Goal: Task Accomplishment & Management: Complete application form

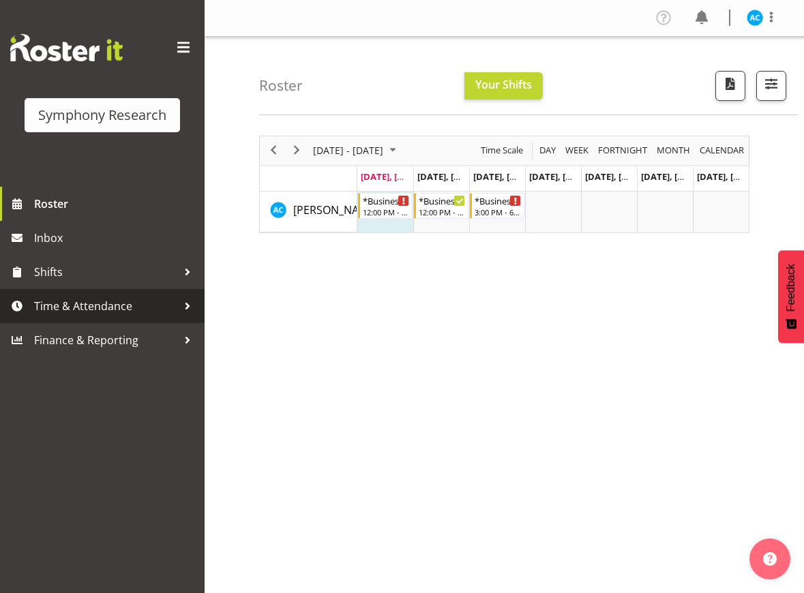
click at [135, 307] on span "Time & Attendance" at bounding box center [105, 306] width 143 height 20
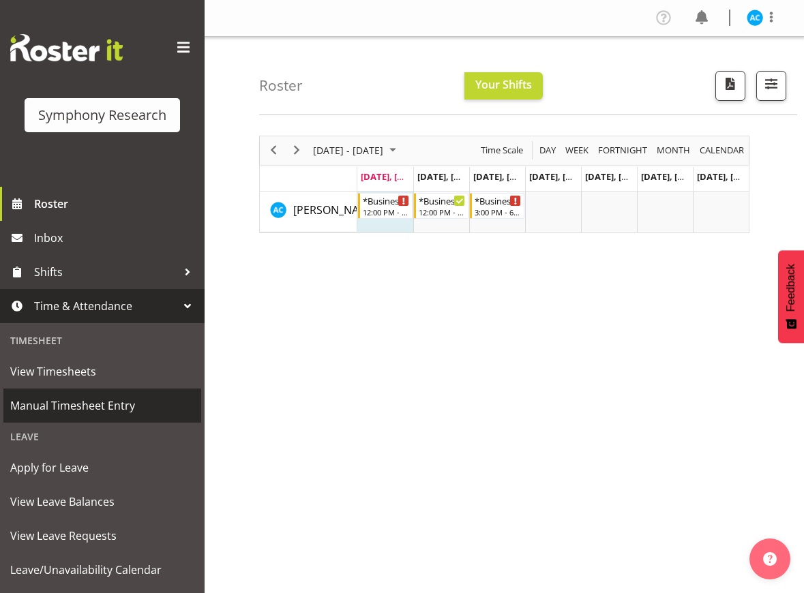
click at [68, 408] on span "Manual Timesheet Entry" at bounding box center [102, 405] width 184 height 20
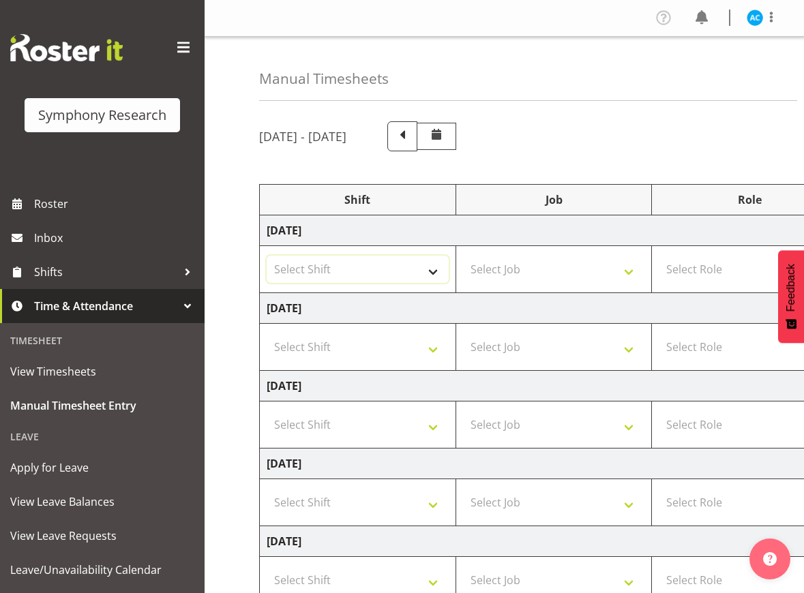
click at [324, 271] on select "Select Shift !!Weekend Residential (Roster IT Shift Label) *Business 9/10am ~ 4…" at bounding box center [358, 269] width 182 height 27
select select "26078"
click at [267, 256] on select "Select Shift !!Weekend Residential (Roster IT Shift Label) *Business 9/10am ~ 4…" at bounding box center [358, 269] width 182 height 27
click at [612, 263] on select "Select Job 550060 IF Admin 553492 World Poll Aus Wave 2 Main 2025 553493 World …" at bounding box center [554, 269] width 182 height 27
select select "10499"
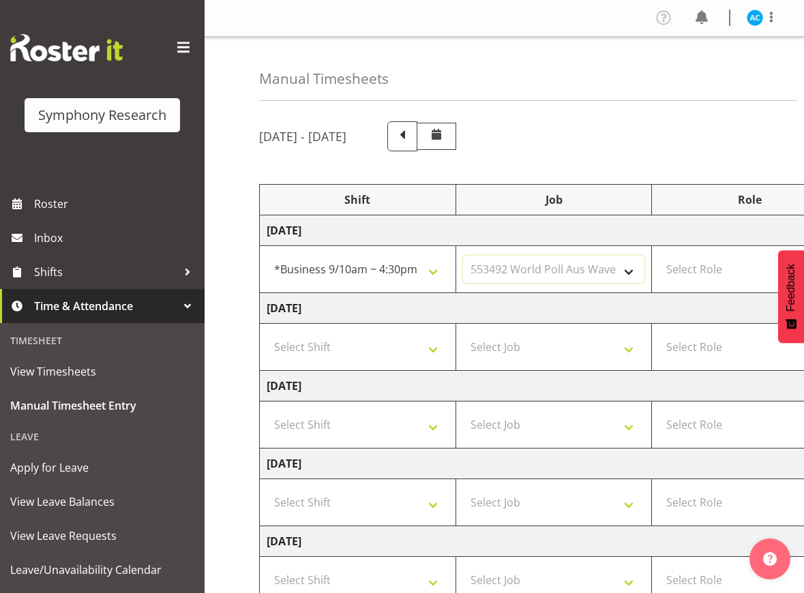
click at [463, 256] on select "Select Job 550060 IF Admin 553492 World Poll Aus Wave 2 Main 2025 553493 World …" at bounding box center [554, 269] width 182 height 27
click at [685, 270] on select "Select Role Briefing Interviewing" at bounding box center [750, 269] width 182 height 27
select select "47"
click at [659, 256] on select "Select Role Briefing Interviewing" at bounding box center [750, 269] width 182 height 27
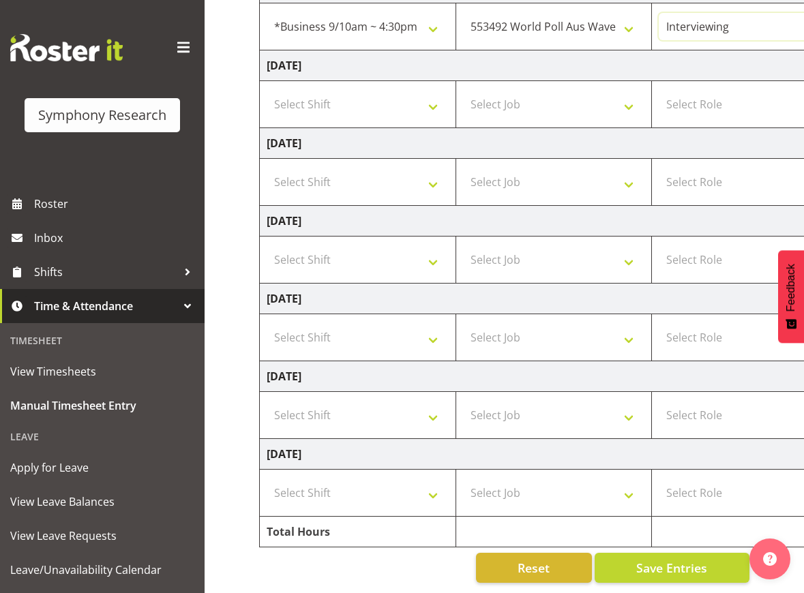
scroll to position [0, 410]
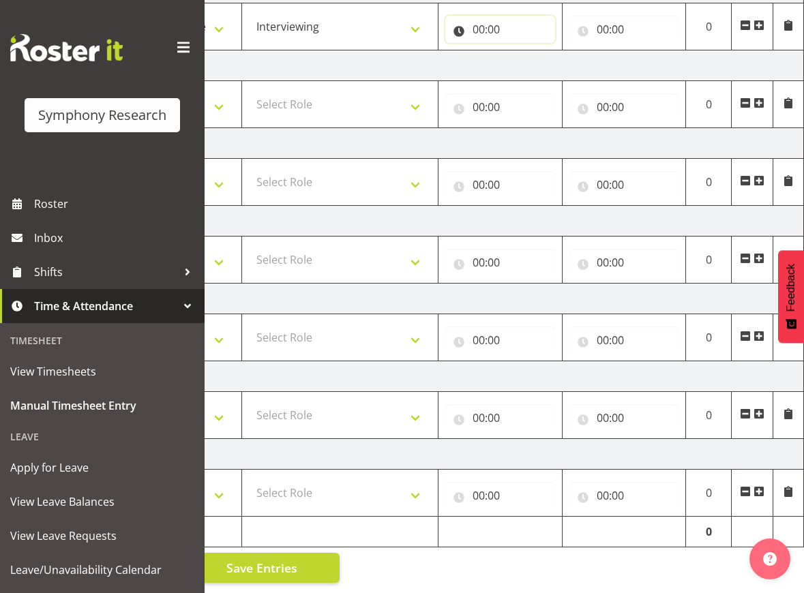
click at [500, 16] on input "00:00" at bounding box center [500, 29] width 110 height 27
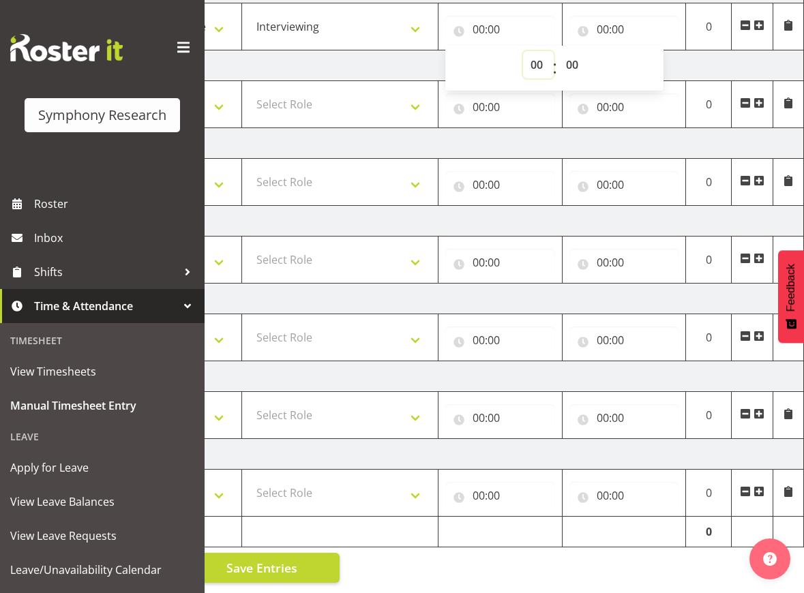
click at [541, 61] on select "00 01 02 03 04 05 06 07 08 09 10 11 12 13 14 15 16 17 18 19 20 21 22 23" at bounding box center [538, 64] width 31 height 27
select select "14"
click at [523, 51] on select "00 01 02 03 04 05 06 07 08 09 10 11 12 13 14 15 16 17 18 19 20 21 22 23" at bounding box center [538, 64] width 31 height 27
type input "14:00"
click at [614, 16] on input "00:00" at bounding box center [624, 29] width 110 height 27
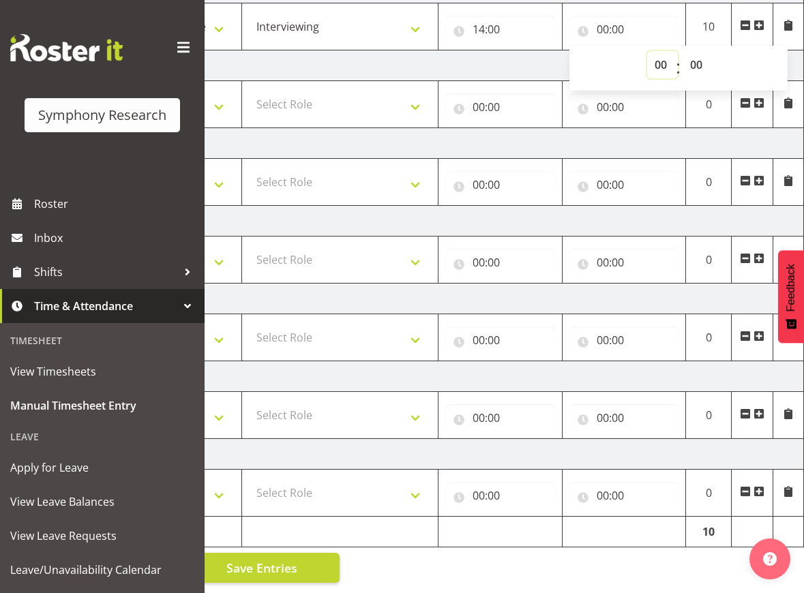
click at [659, 52] on select "00 01 02 03 04 05 06 07 08 09 10 11 12 13 14 15 16 17 18 19 20 21 22 23" at bounding box center [662, 64] width 31 height 27
select select "18"
click at [647, 51] on select "00 01 02 03 04 05 06 07 08 09 10 11 12 13 14 15 16 17 18 19 20 21 22 23" at bounding box center [662, 64] width 31 height 27
type input "18:00"
click at [305, 565] on button "Save Entries" at bounding box center [262, 568] width 155 height 30
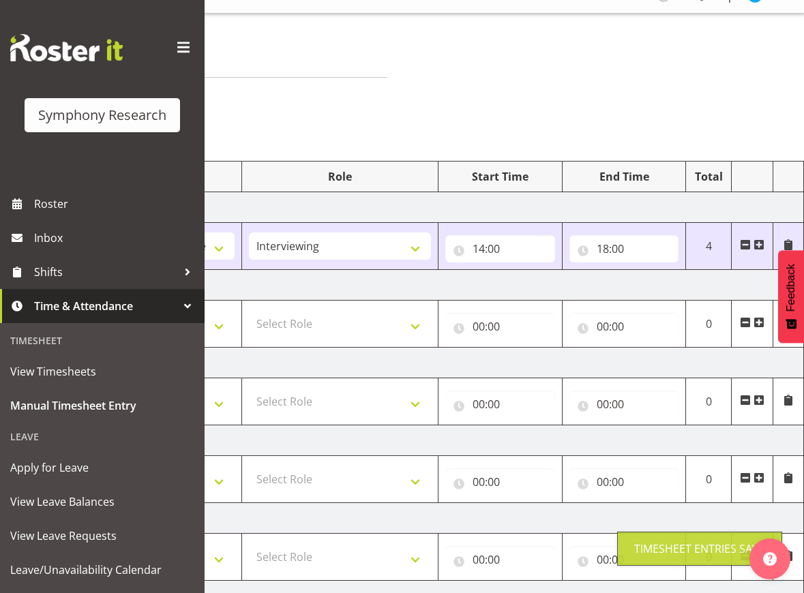
scroll to position [0, 0]
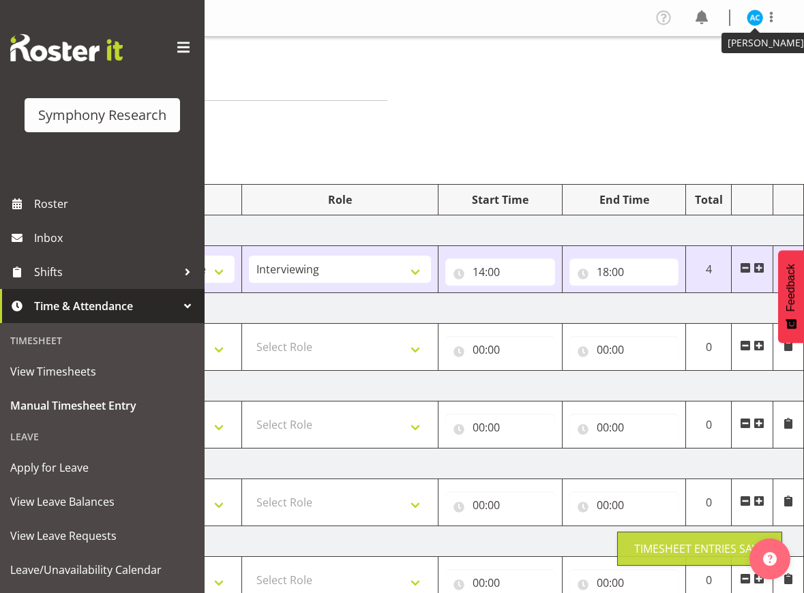
drag, startPoint x: 750, startPoint y: 16, endPoint x: 749, endPoint y: 24, distance: 7.5
click at [749, 17] on img at bounding box center [755, 18] width 16 height 16
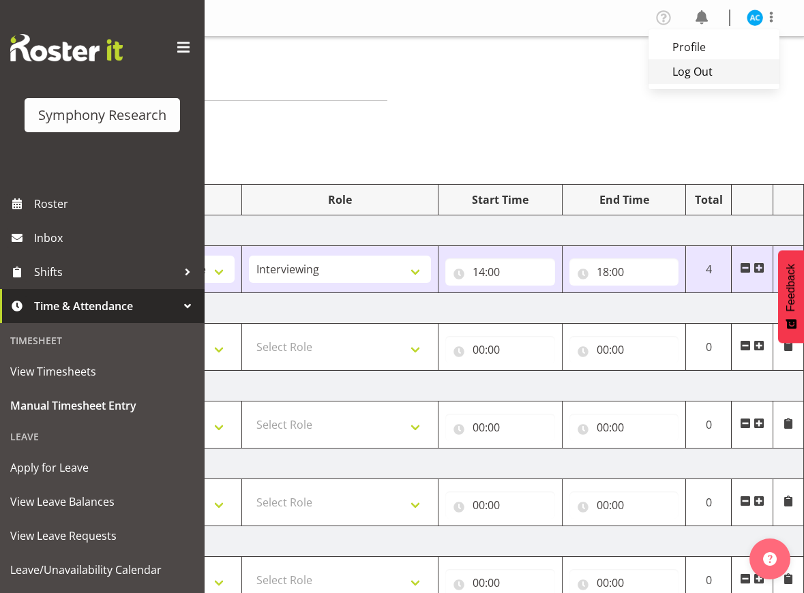
click at [732, 67] on link "Log Out" at bounding box center [713, 71] width 131 height 25
